Goal: Find contact information: Find contact information

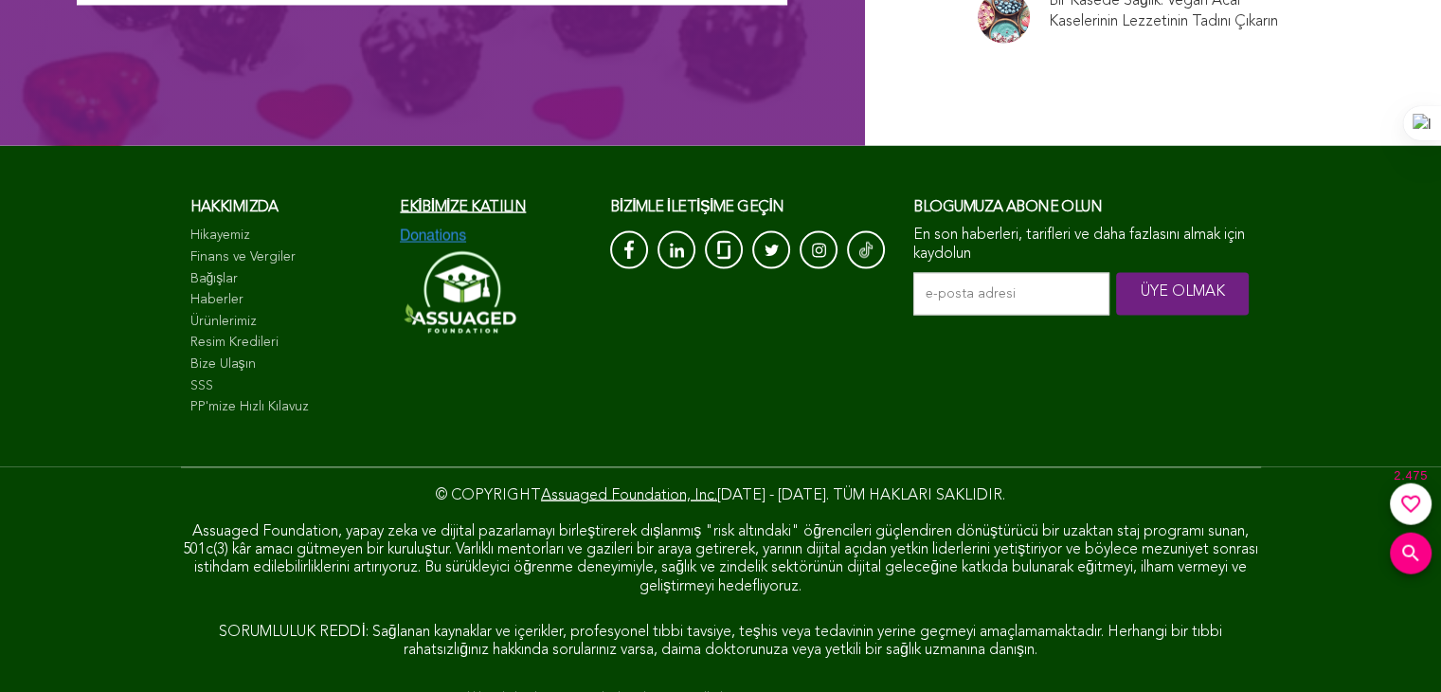
scroll to position [10745, 0]
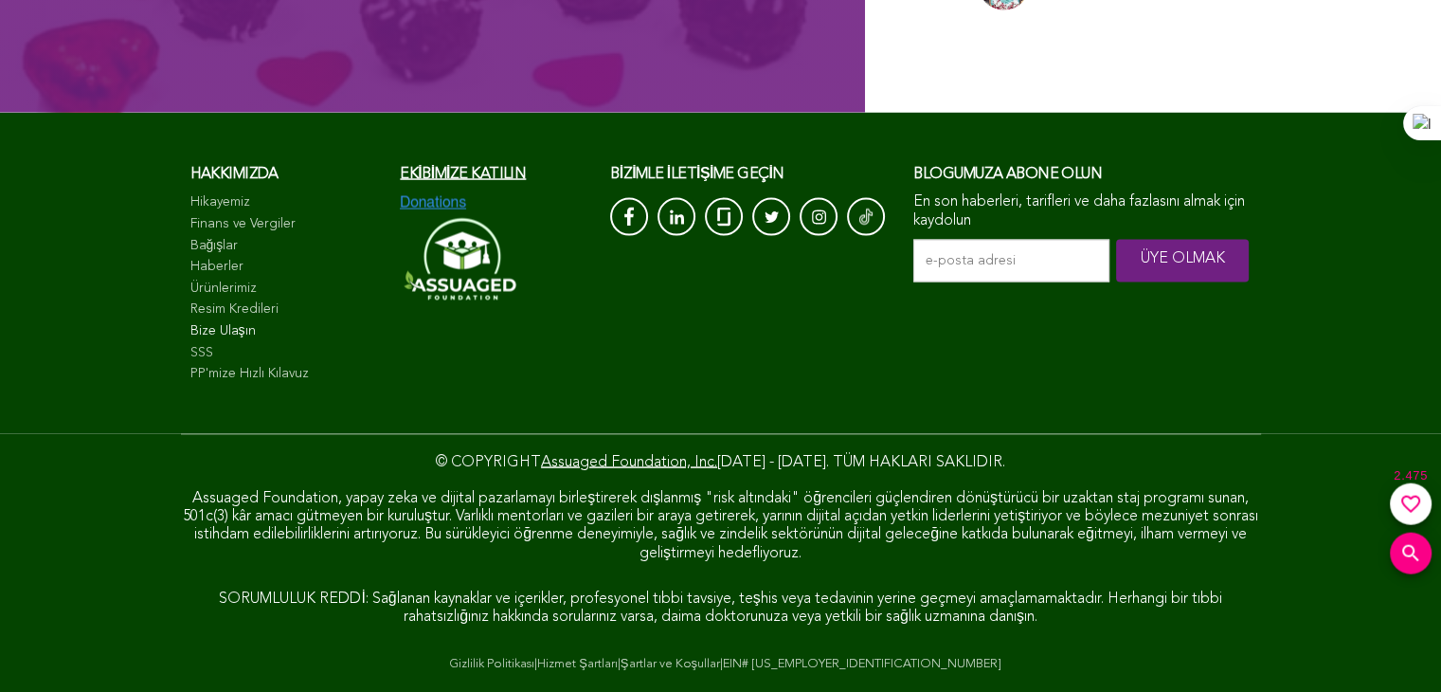
click at [231, 331] on font "Bize Ulaşın" at bounding box center [222, 329] width 65 height 13
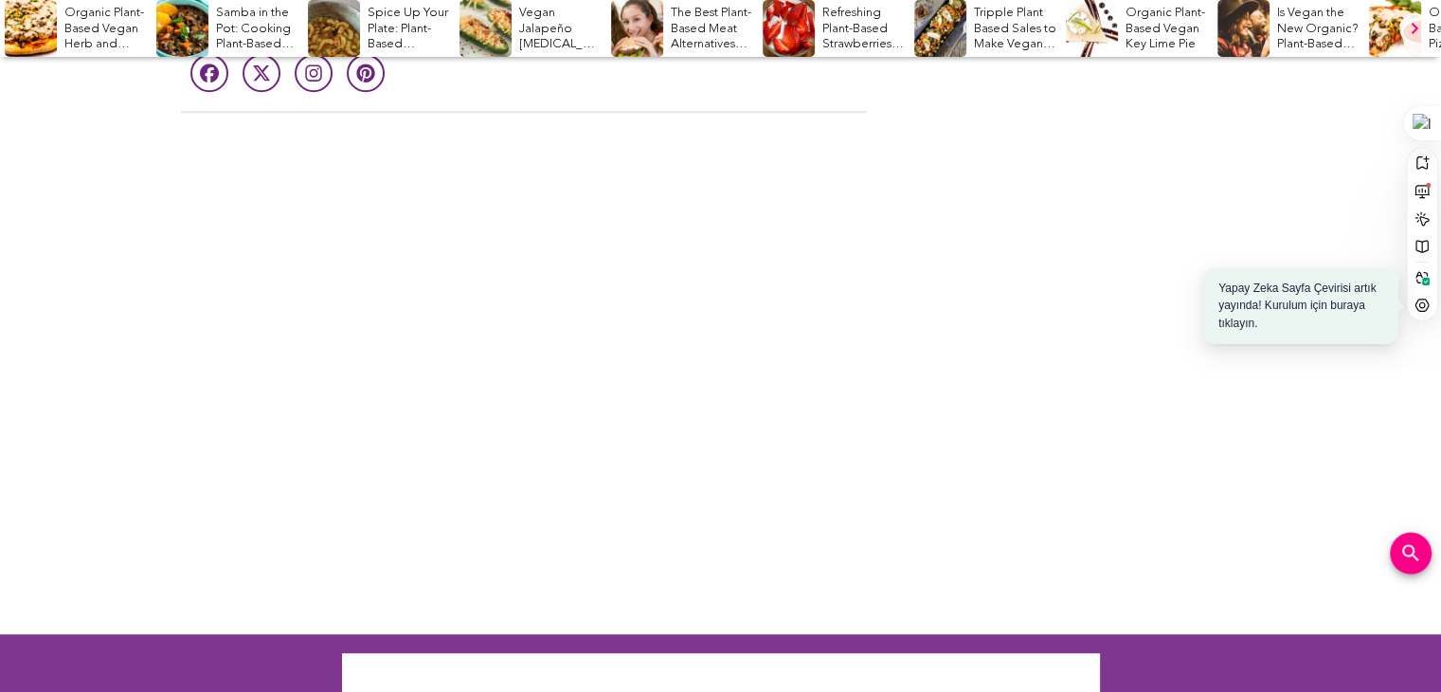
scroll to position [1327, 0]
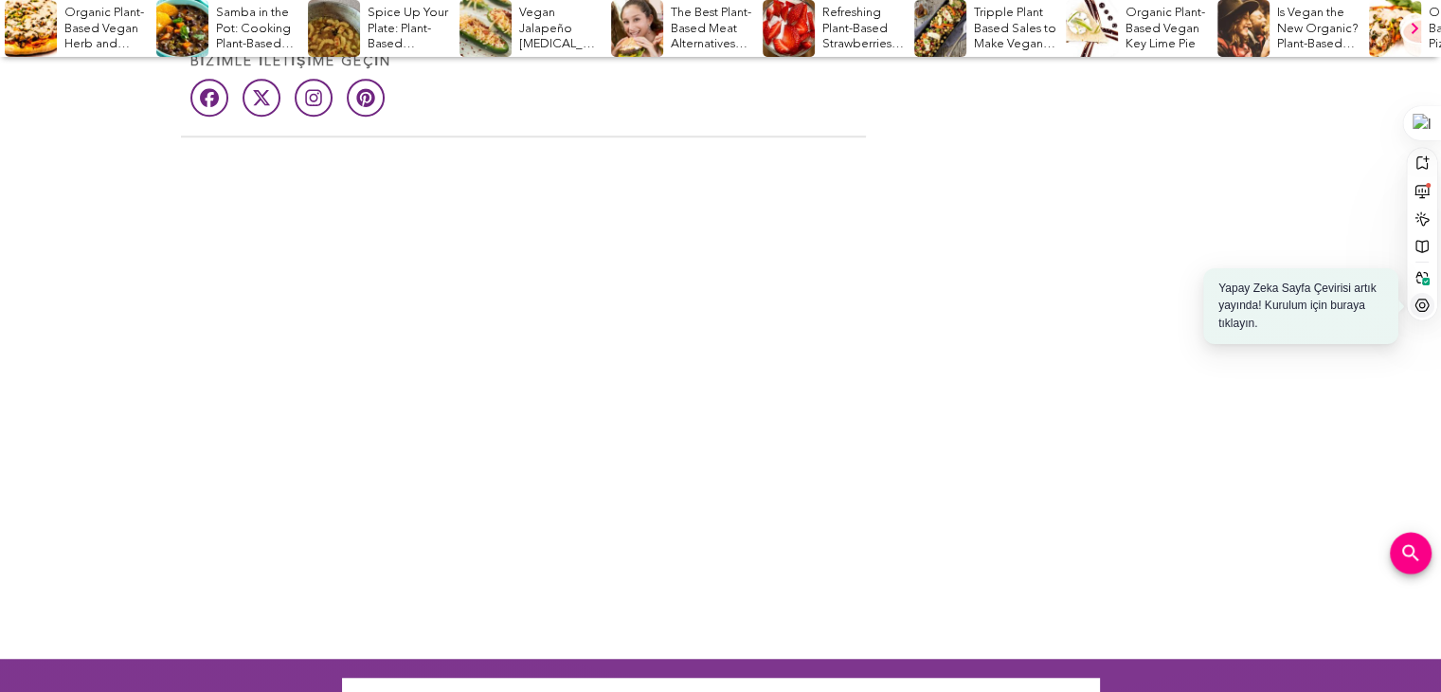
click at [1425, 307] on icon at bounding box center [1422, 305] width 15 height 15
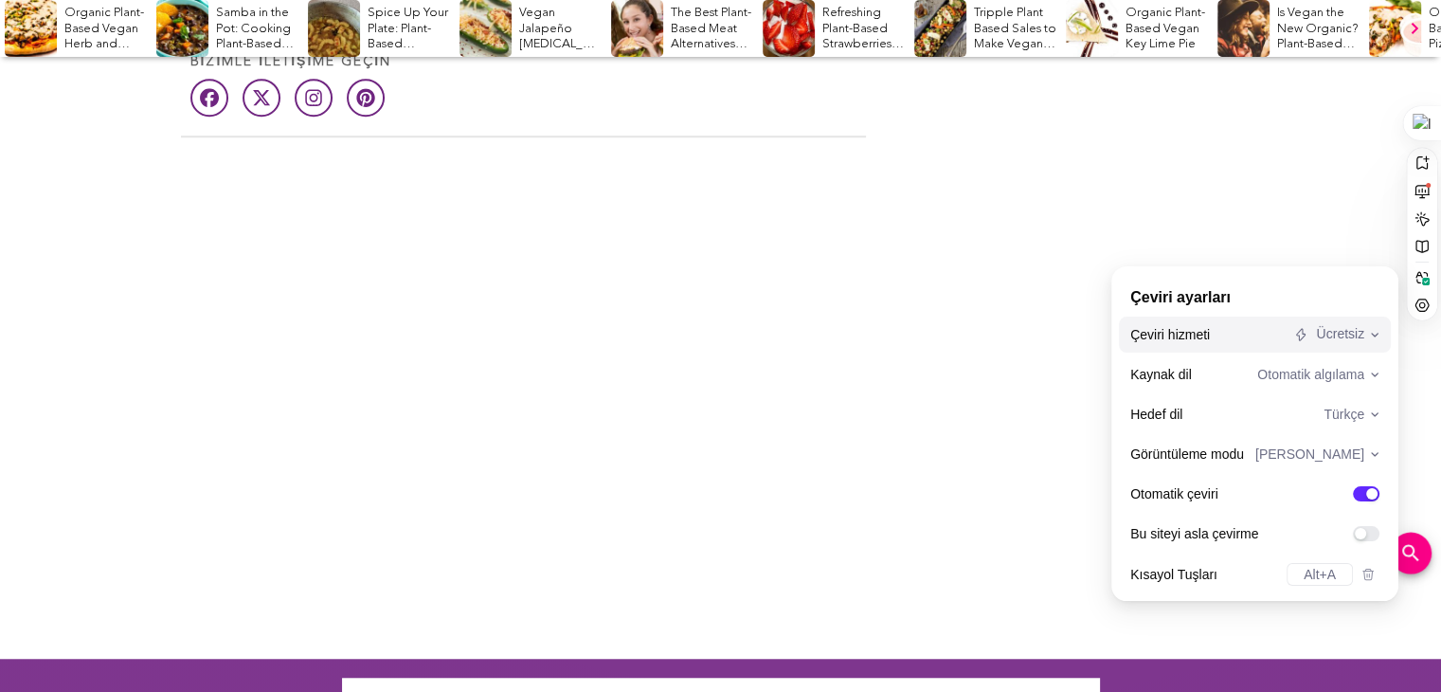
click at [1349, 336] on div "Ücretsiz" at bounding box center [1327, 334] width 73 height 19
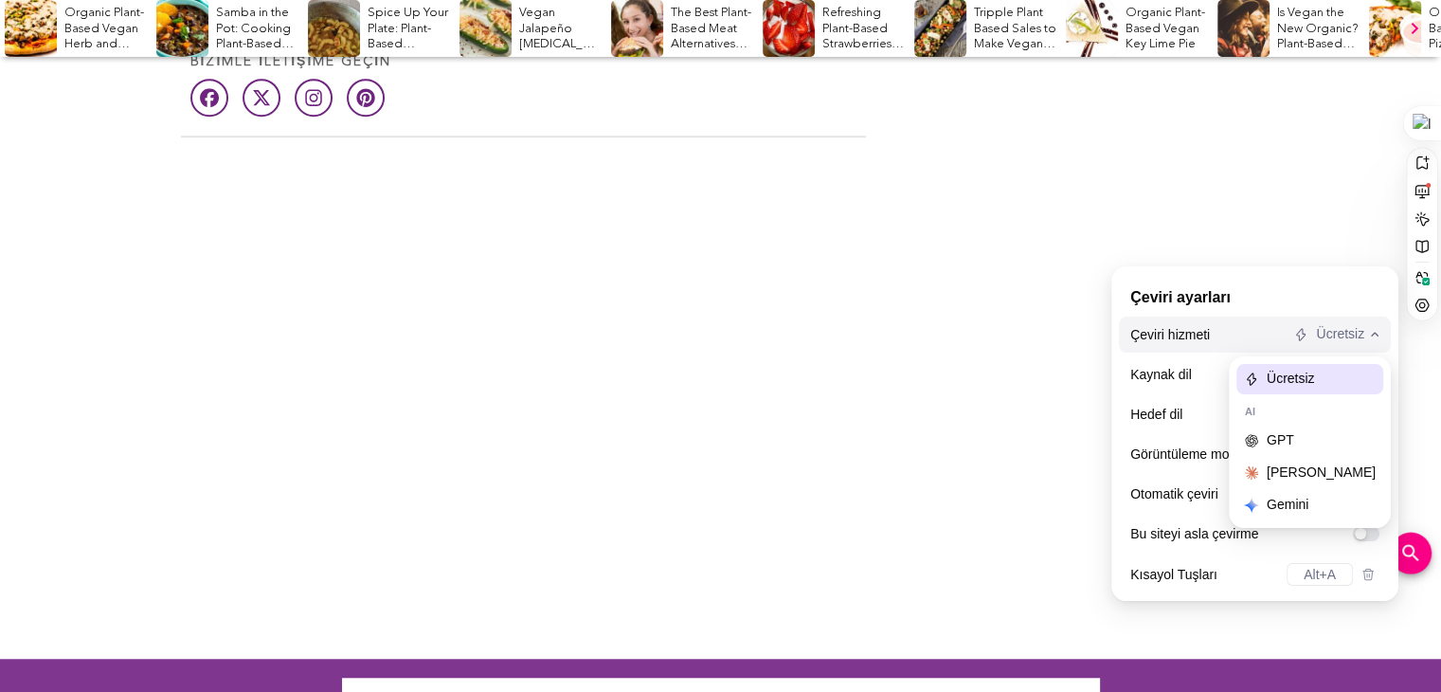
click at [1349, 336] on div "Ücretsiz" at bounding box center [1327, 334] width 73 height 19
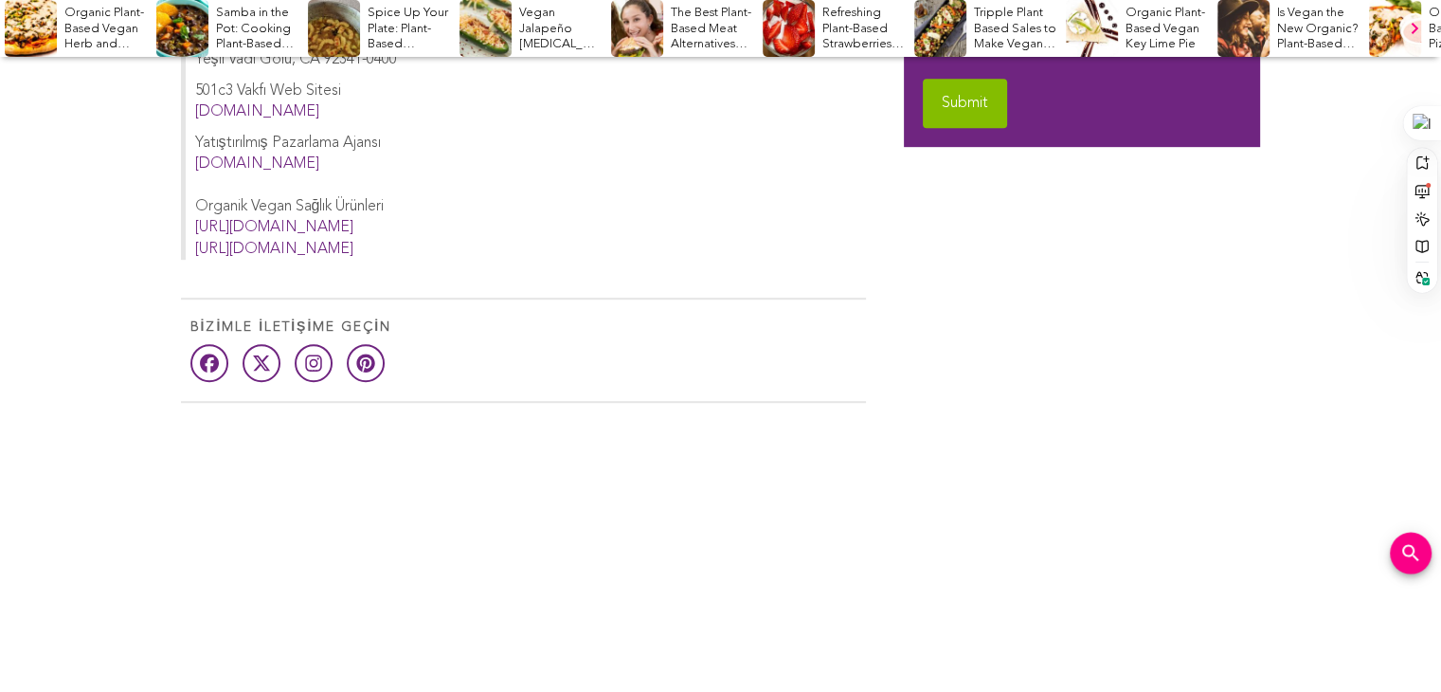
scroll to position [1042, 0]
